Goal: Information Seeking & Learning: Find specific fact

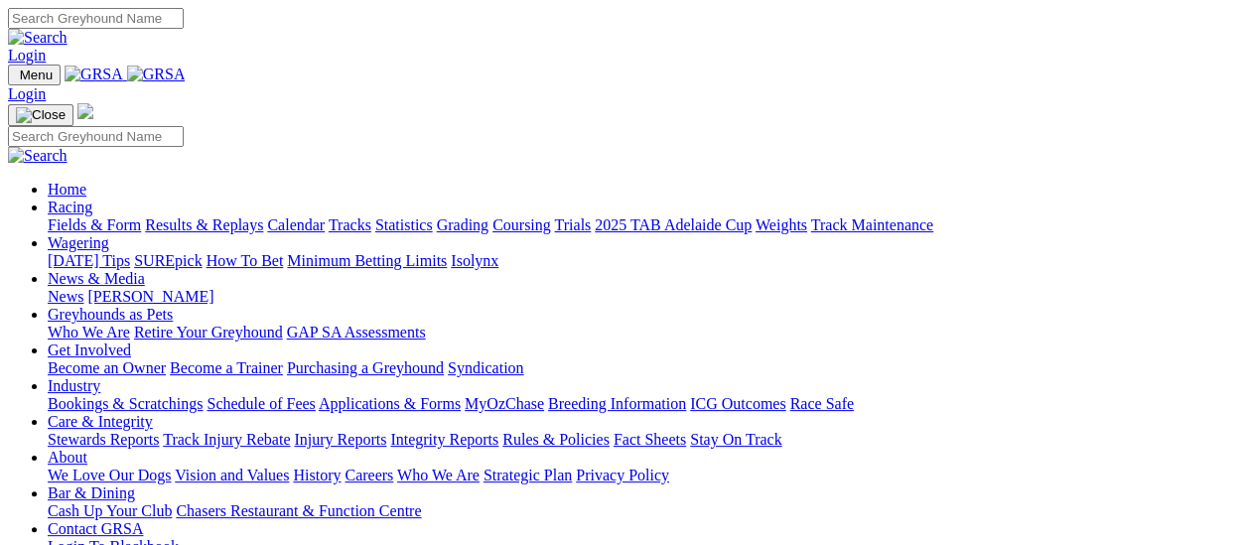
click at [96, 216] on link "Fields & Form" at bounding box center [94, 224] width 93 height 17
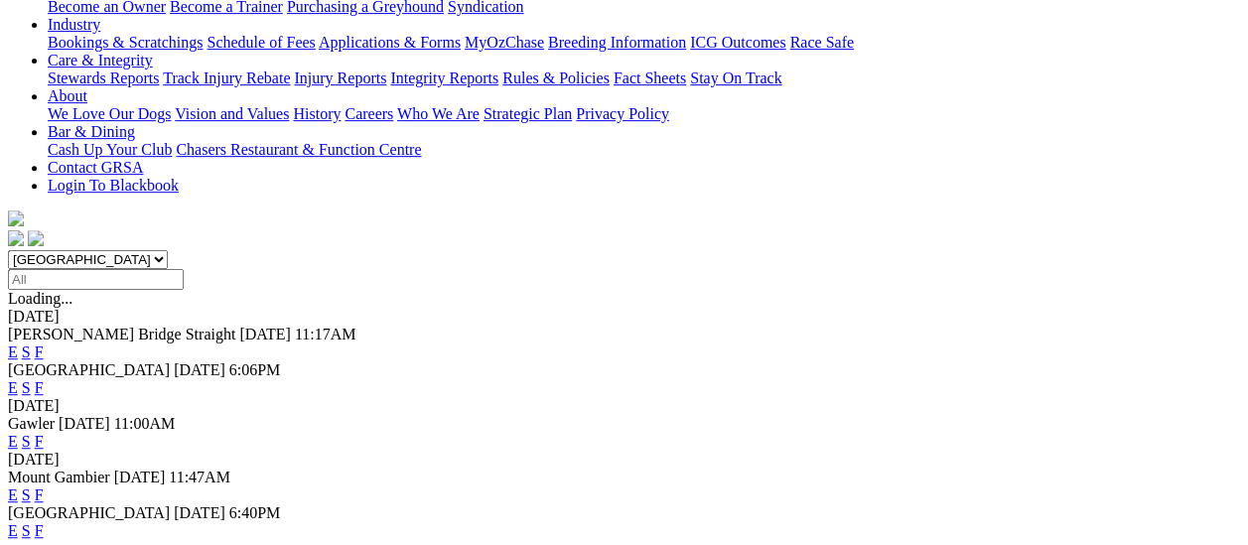
scroll to position [496, 0]
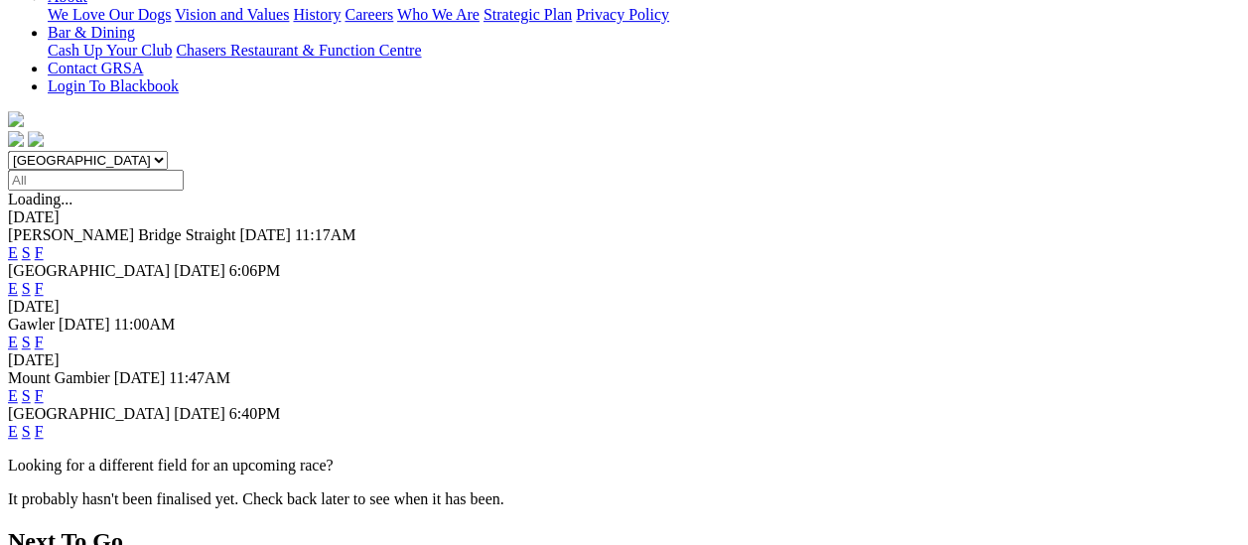
click at [44, 423] on link "F" at bounding box center [39, 431] width 9 height 17
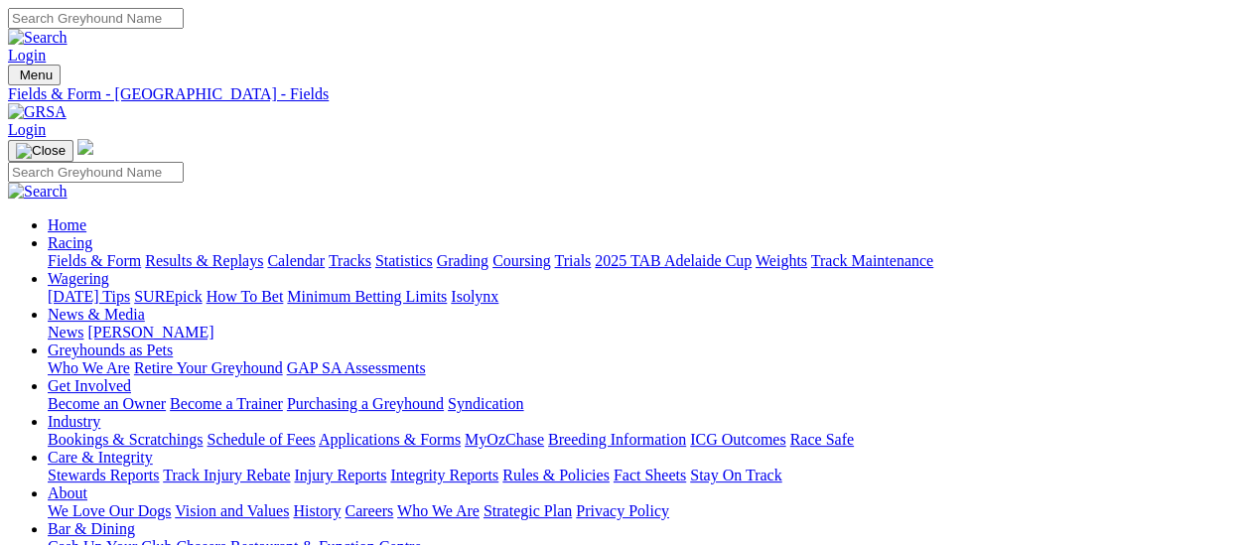
click at [48, 252] on link "Fields & Form" at bounding box center [94, 260] width 93 height 17
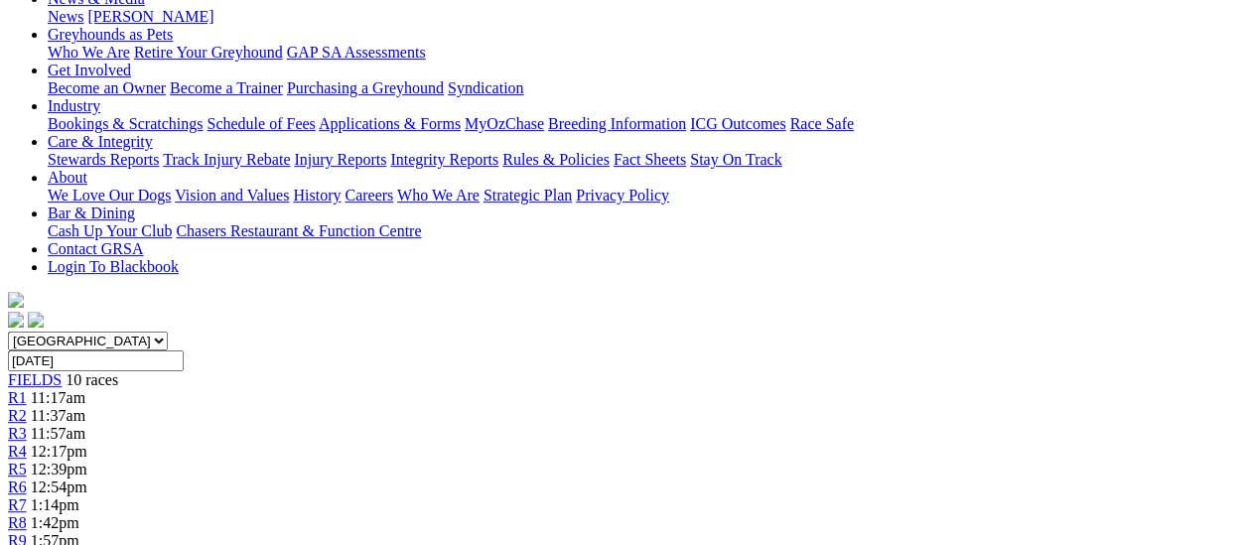
scroll to position [298, 0]
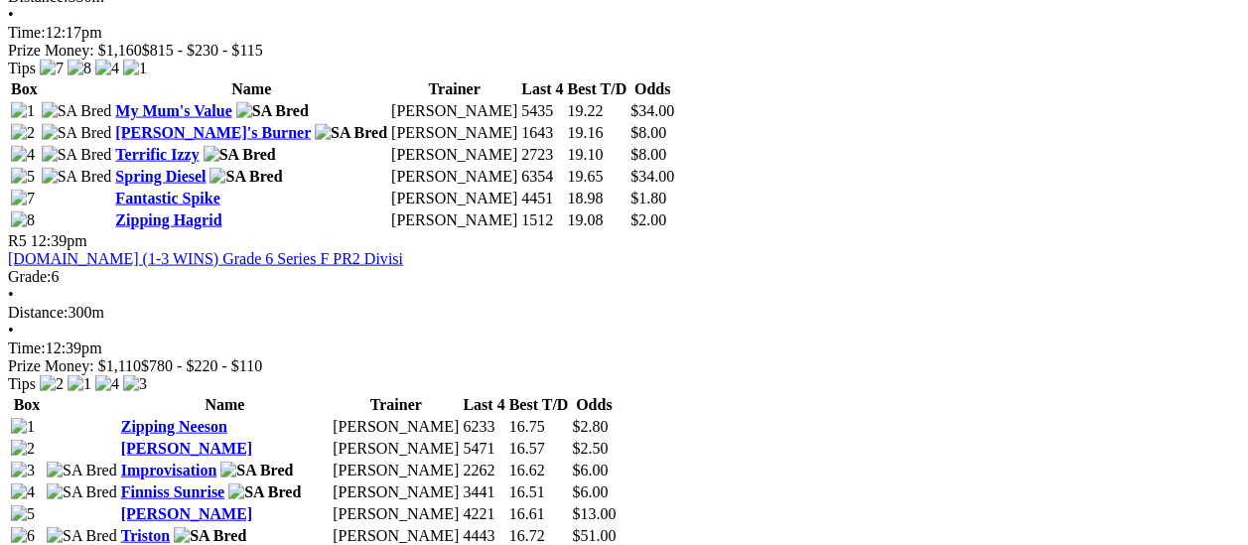
scroll to position [1985, 0]
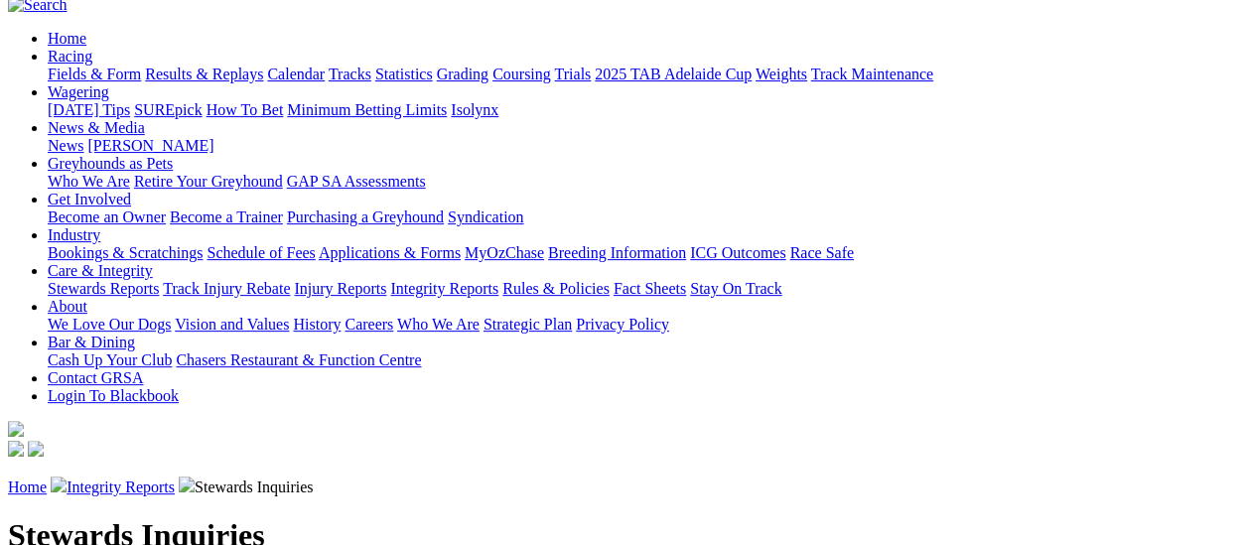
scroll to position [199, 0]
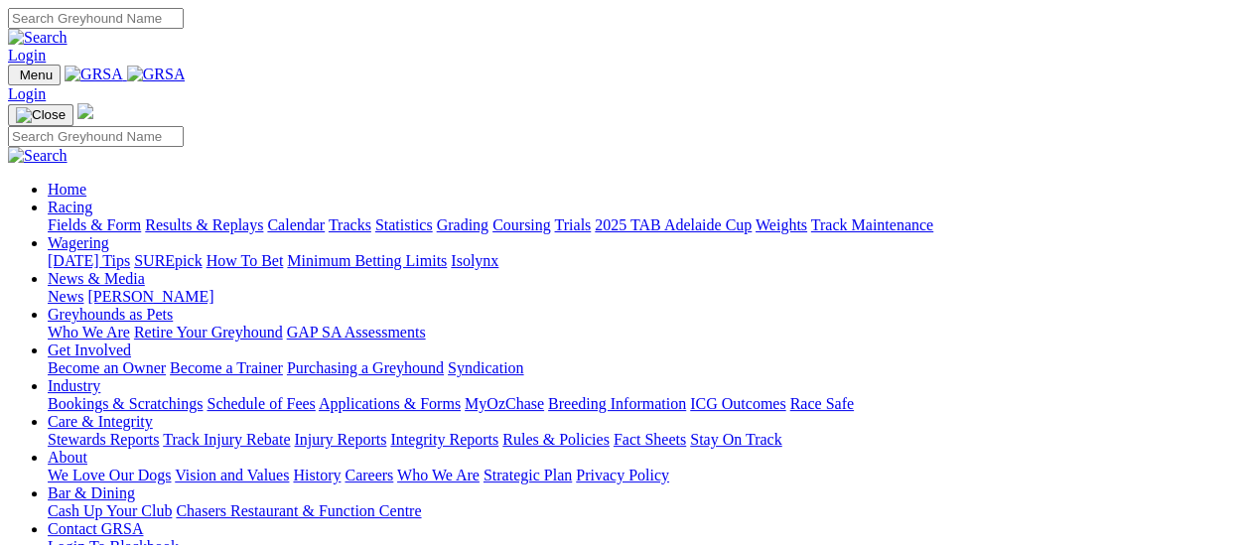
click at [57, 216] on link "Fields & Form" at bounding box center [94, 224] width 93 height 17
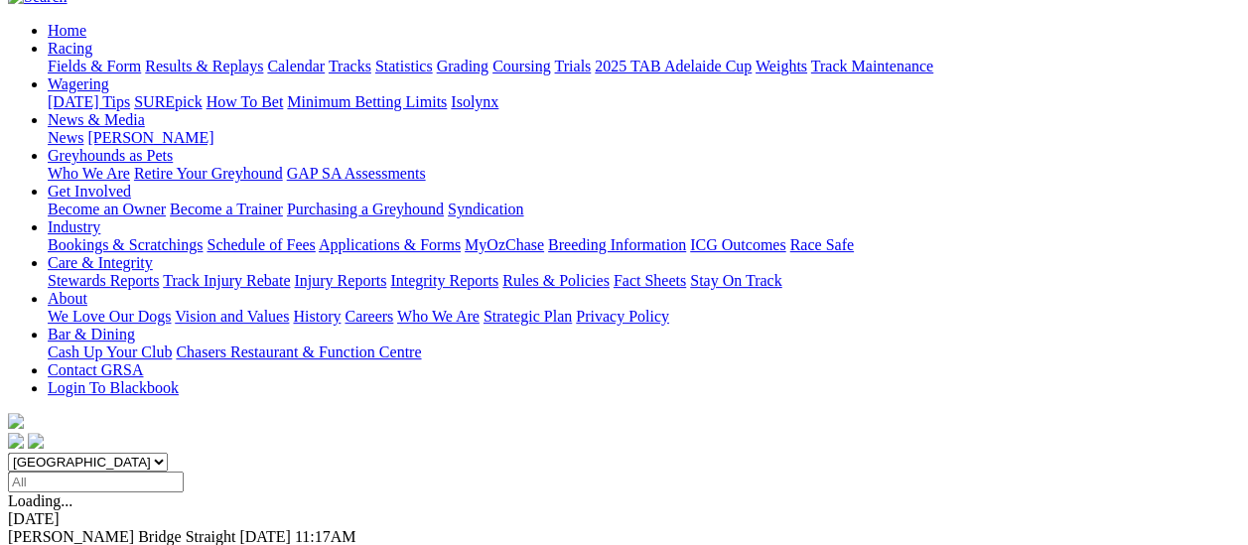
scroll to position [199, 0]
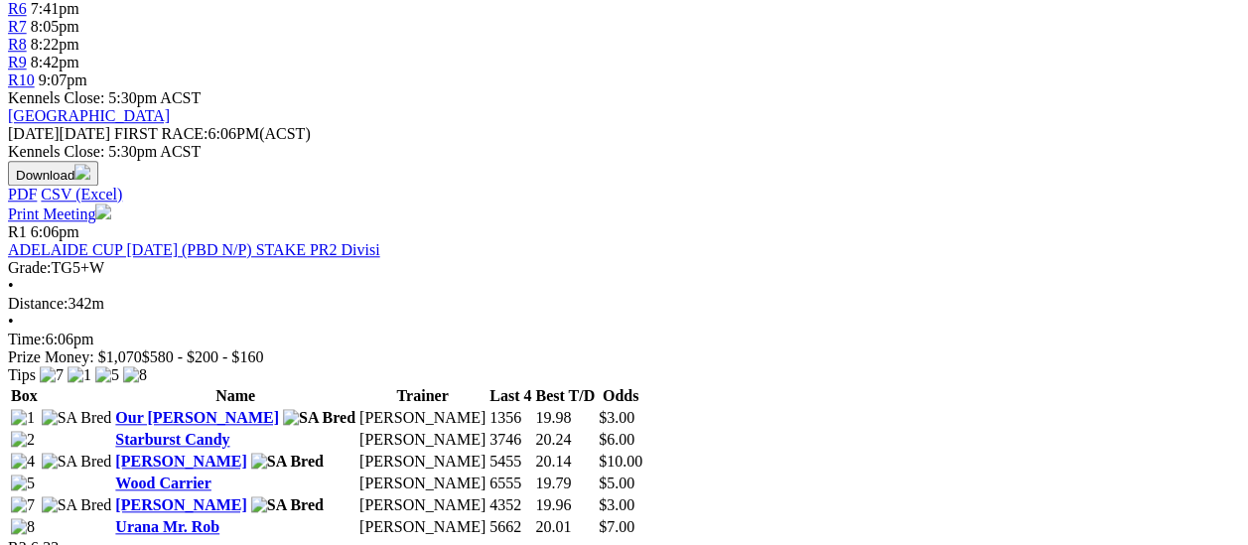
scroll to position [893, 0]
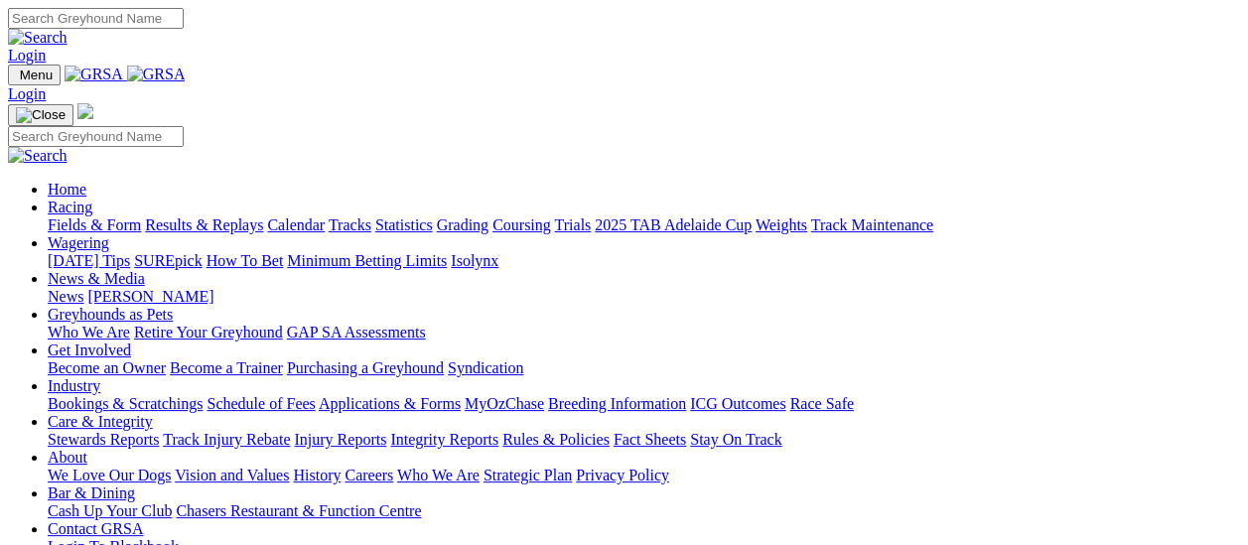
click at [95, 216] on link "Fields & Form" at bounding box center [94, 224] width 93 height 17
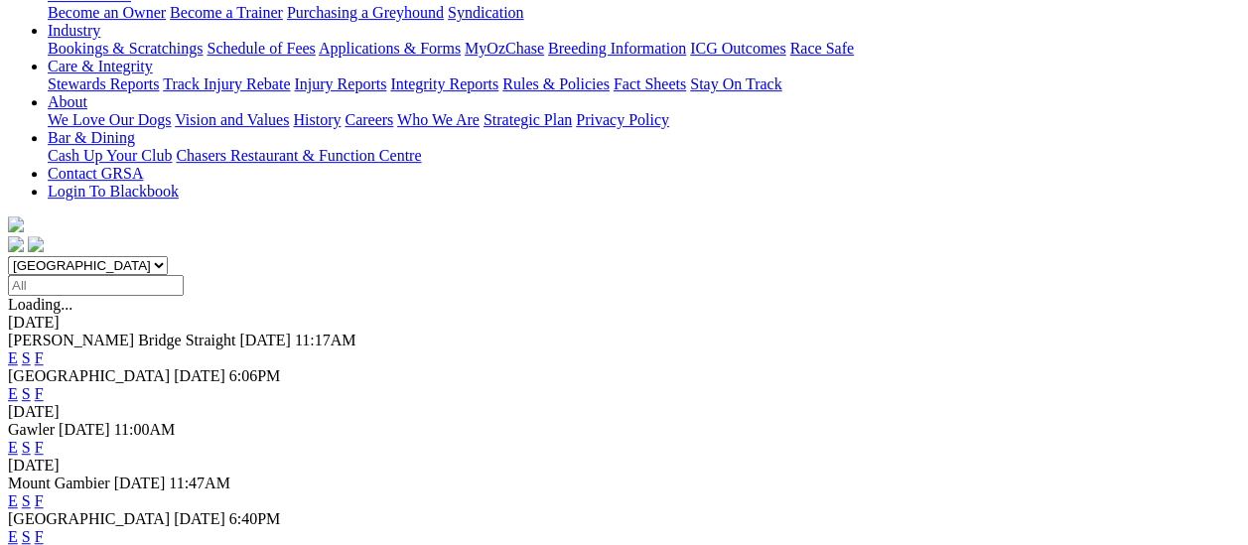
scroll to position [397, 0]
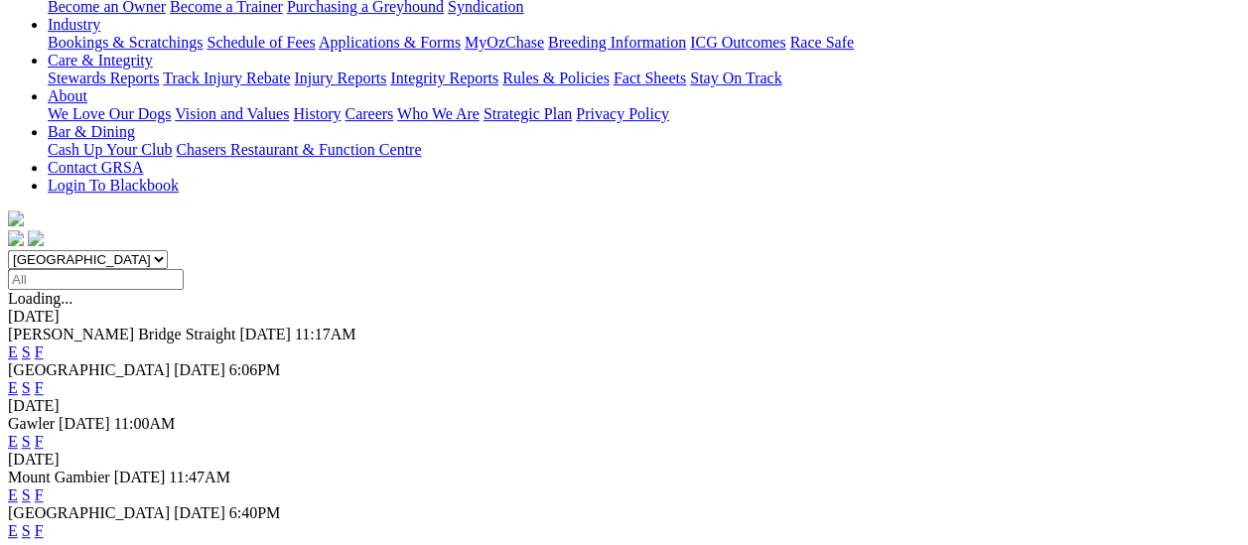
click at [44, 522] on link "F" at bounding box center [39, 530] width 9 height 17
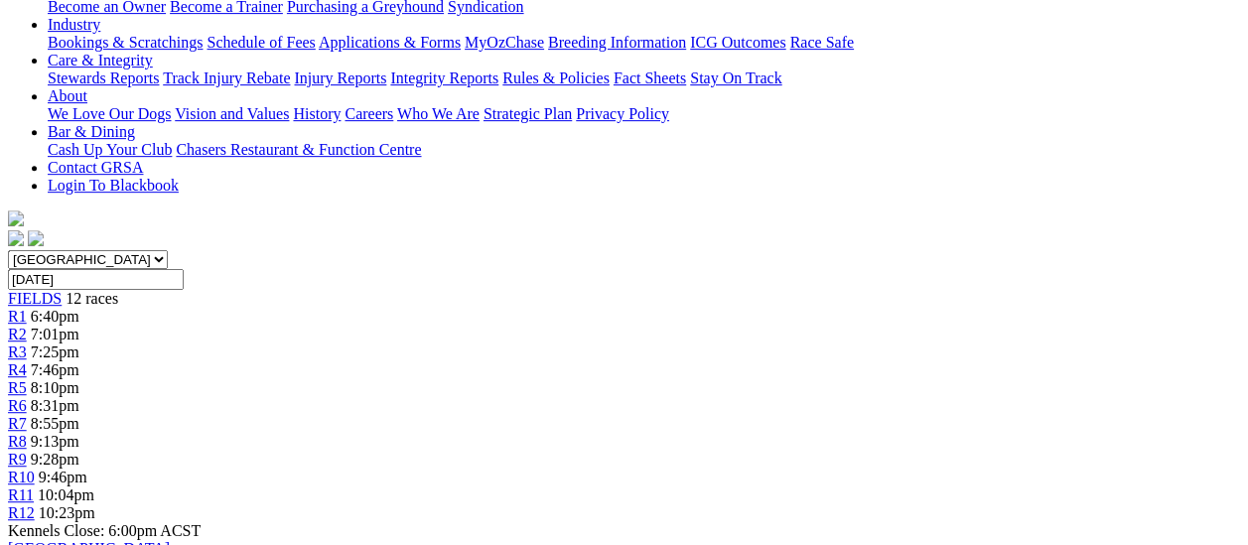
scroll to position [496, 0]
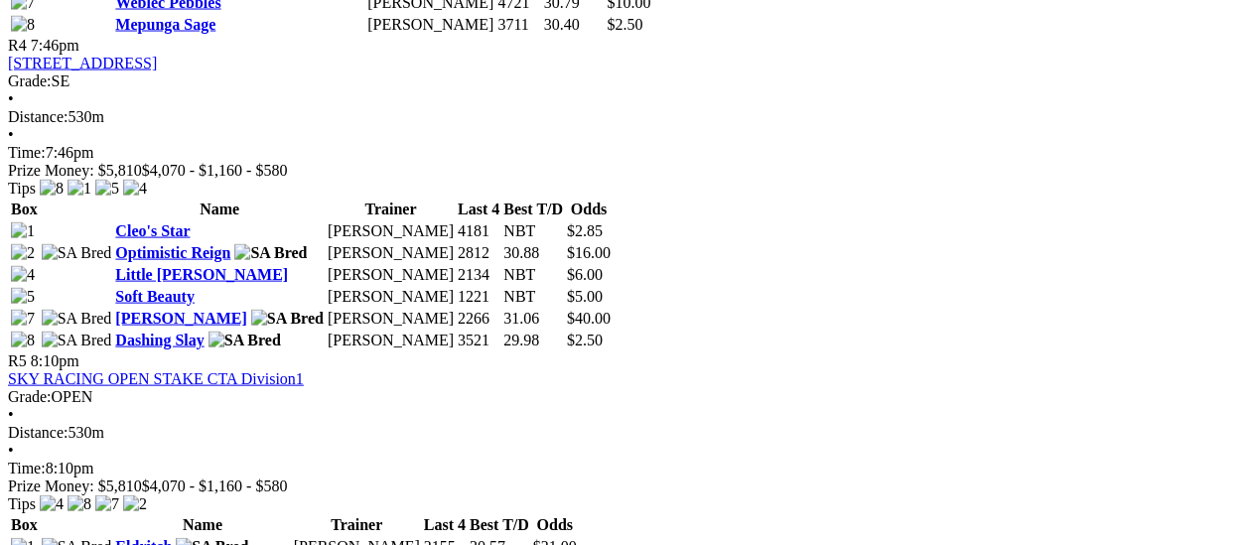
scroll to position [1588, 0]
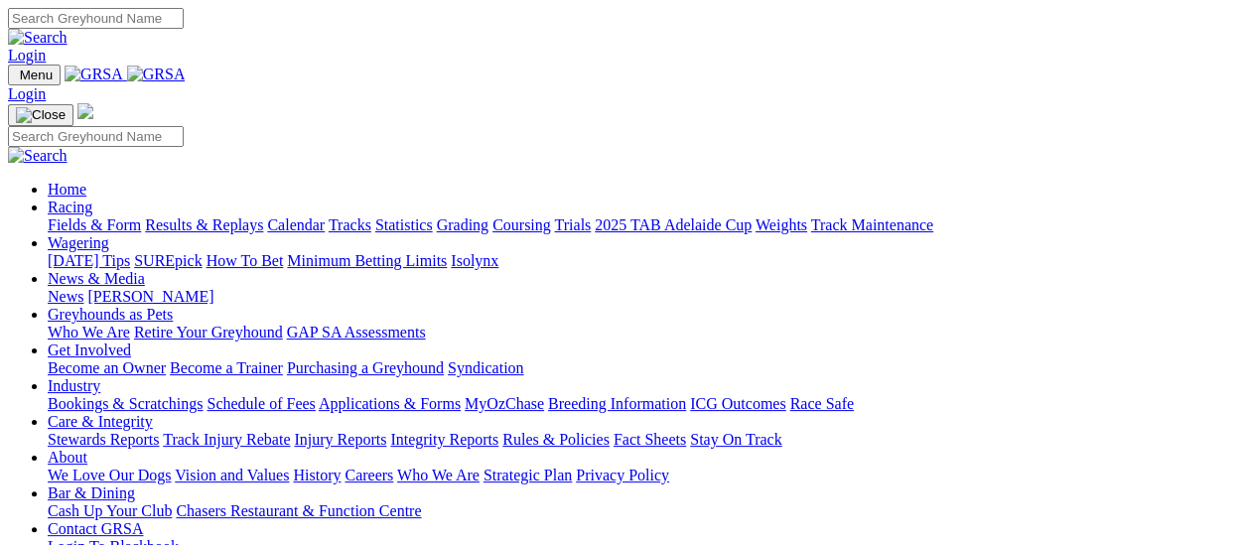
click at [153, 413] on link "Care & Integrity" at bounding box center [100, 421] width 105 height 17
click at [159, 431] on link "Stewards Reports" at bounding box center [103, 439] width 111 height 17
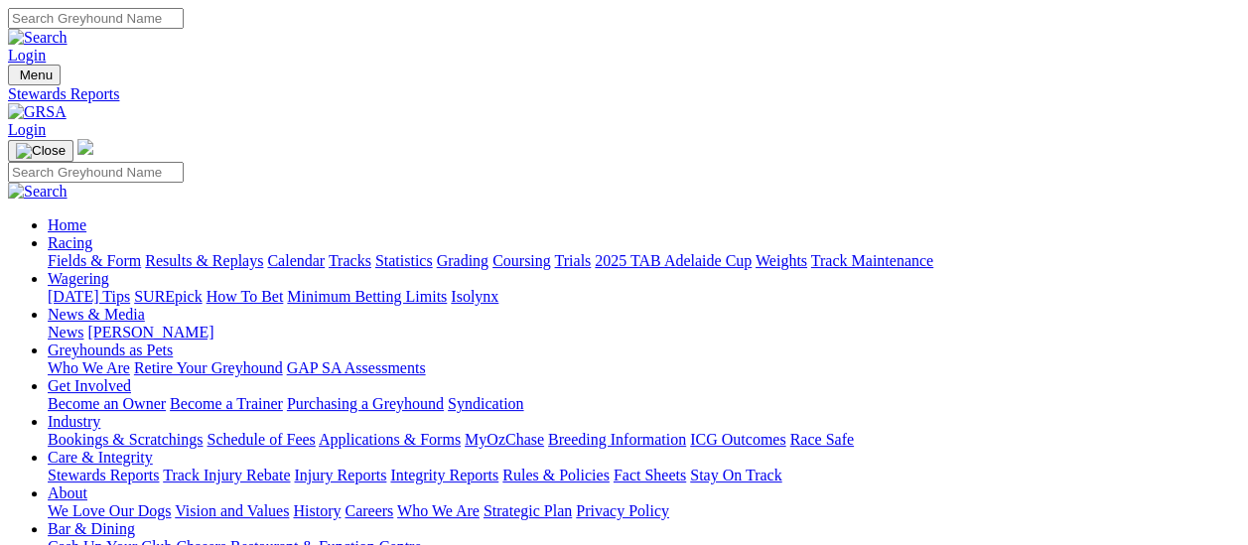
click at [498, 467] on link "Integrity Reports" at bounding box center [444, 475] width 108 height 17
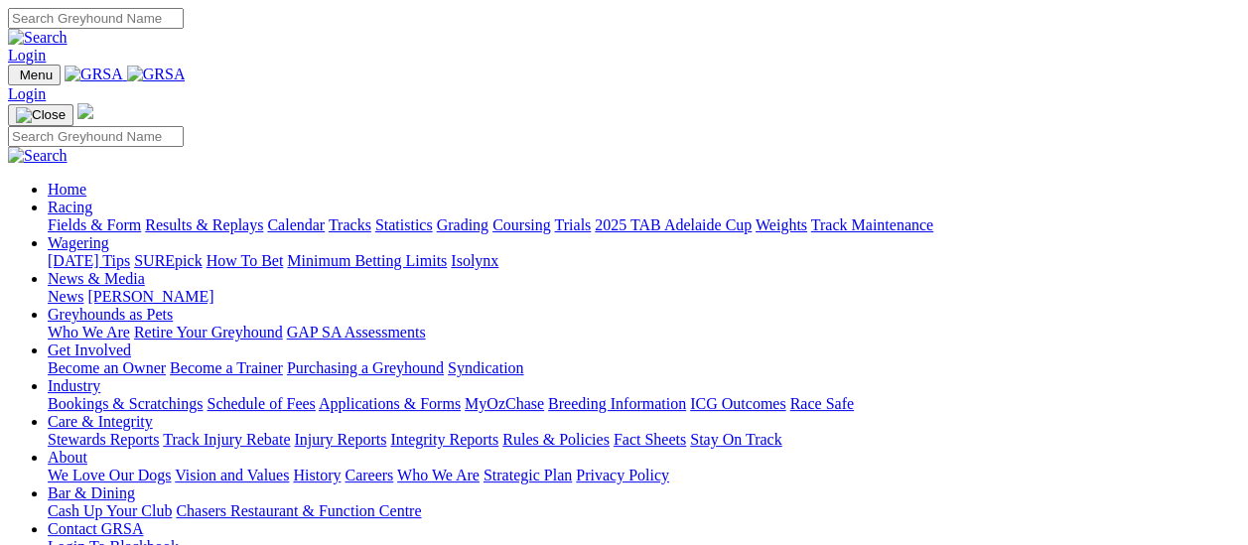
click at [105, 216] on link "Fields & Form" at bounding box center [94, 224] width 93 height 17
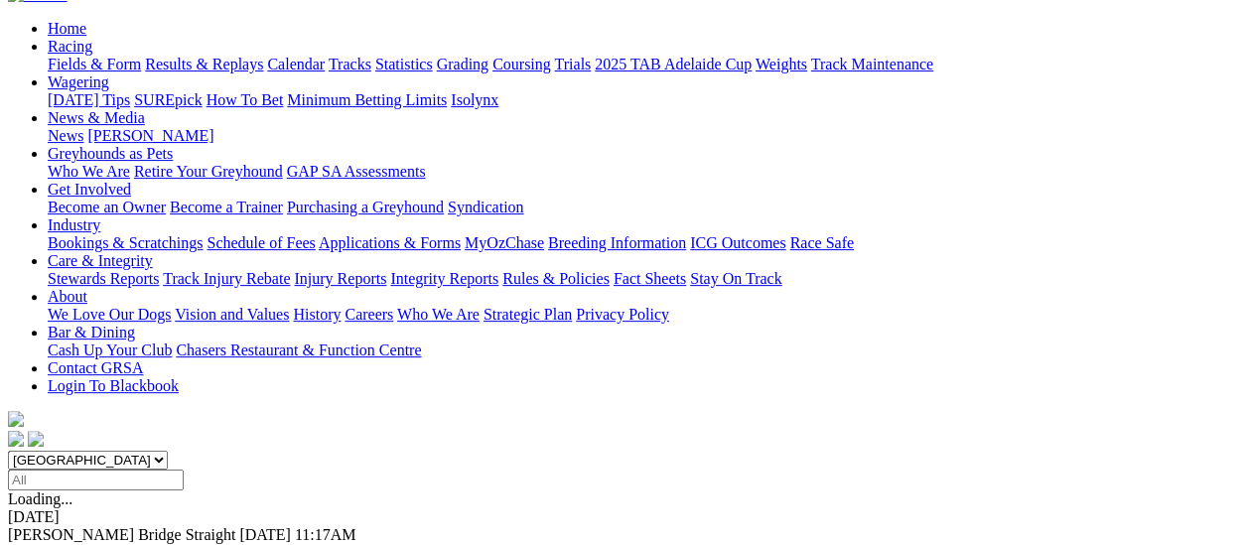
scroll to position [199, 0]
click at [44, 542] on link "F" at bounding box center [39, 550] width 9 height 17
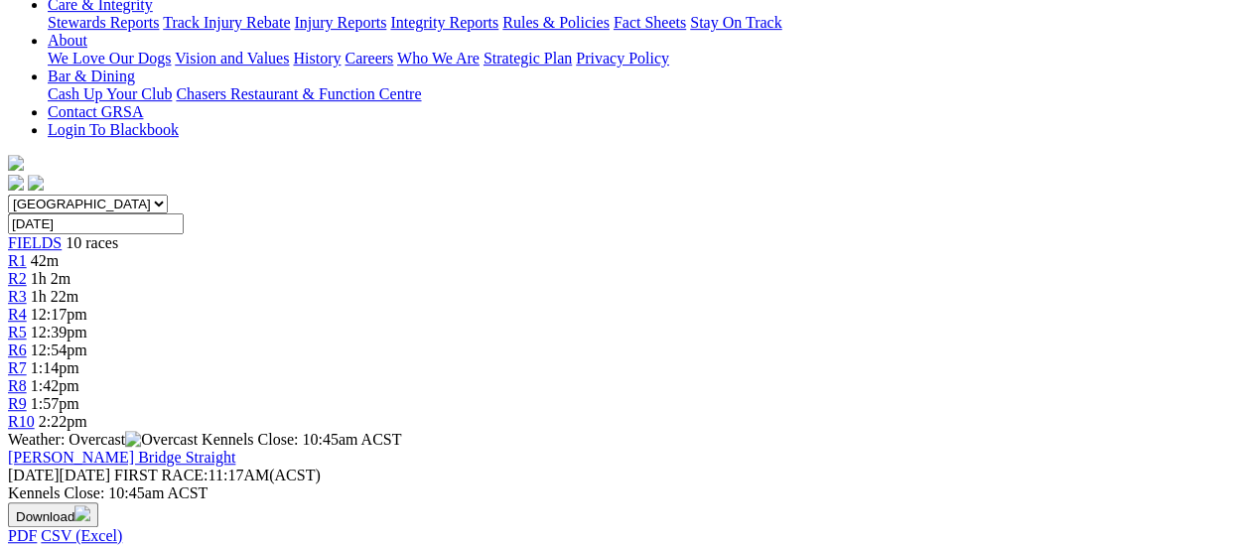
scroll to position [496, 0]
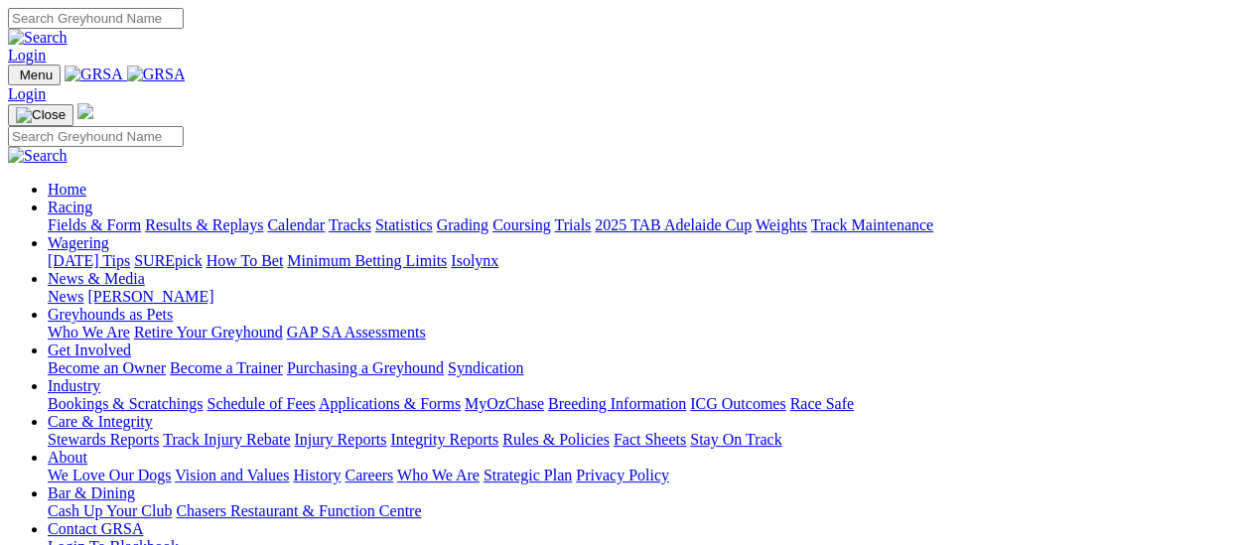
click at [77, 216] on link "Fields & Form" at bounding box center [94, 224] width 93 height 17
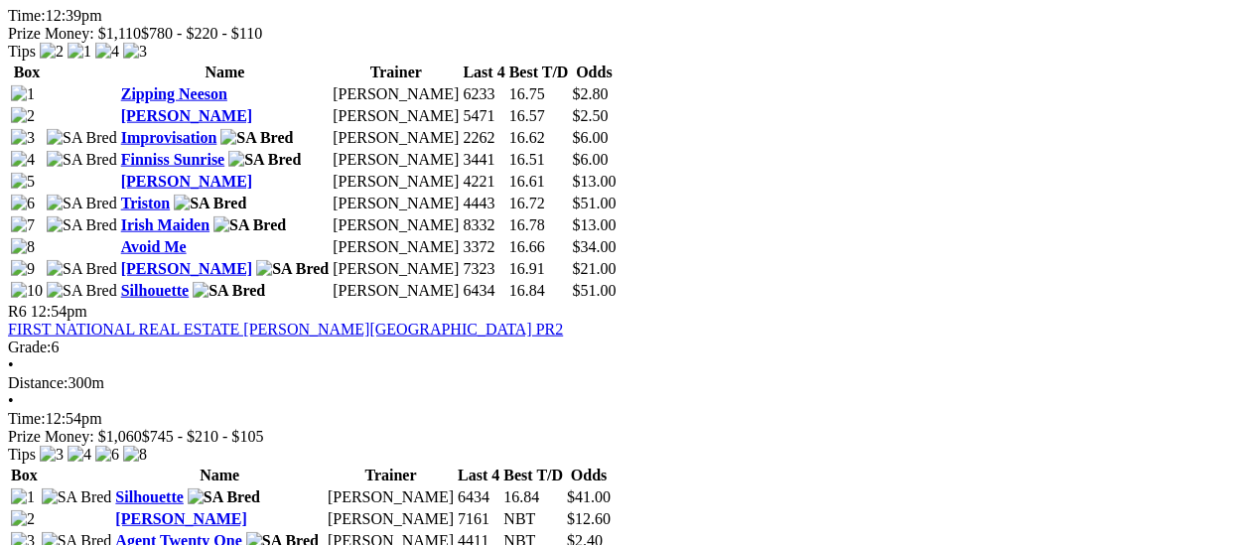
scroll to position [2482, 0]
